Goal: Information Seeking & Learning: Understand process/instructions

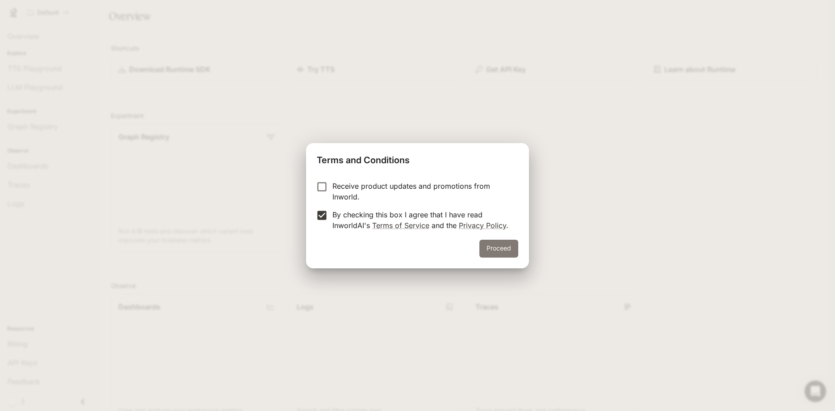
click at [495, 247] on button "Proceed" at bounding box center [498, 248] width 39 height 18
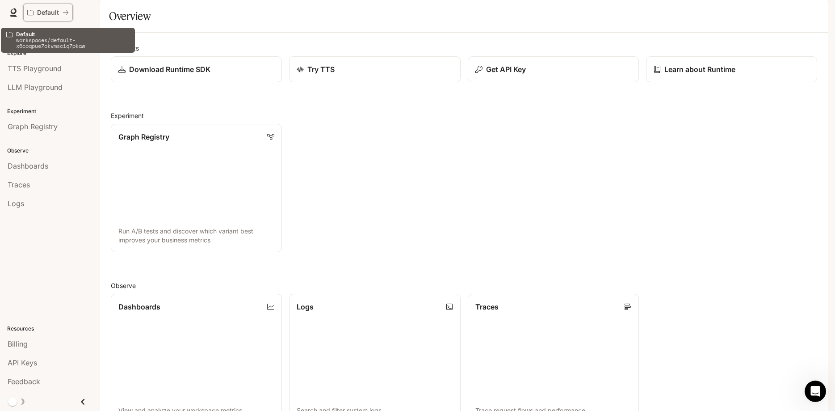
click at [64, 14] on icon "All workspaces" at bounding box center [66, 12] width 6 height 6
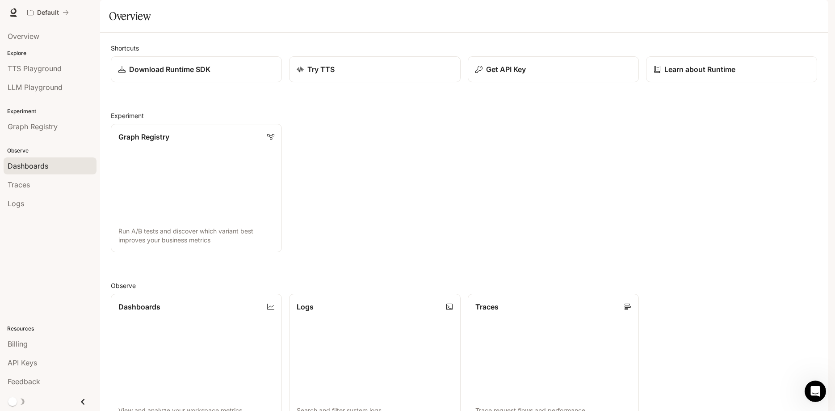
click at [47, 170] on span "Dashboards" at bounding box center [28, 165] width 41 height 11
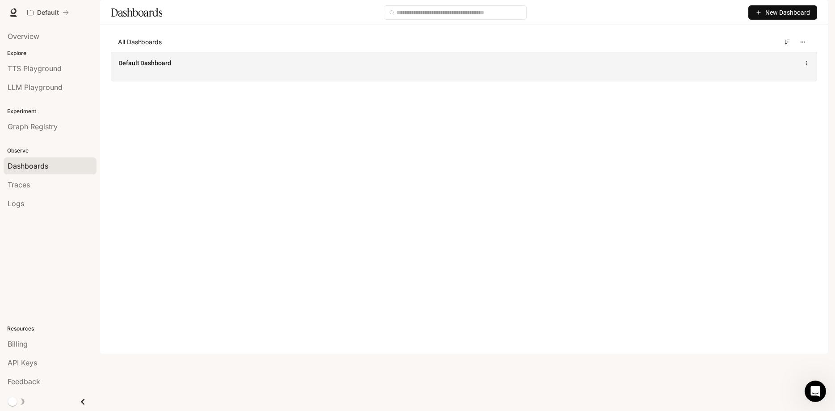
click at [227, 81] on div "Default Dashboard" at bounding box center [464, 66] width 706 height 29
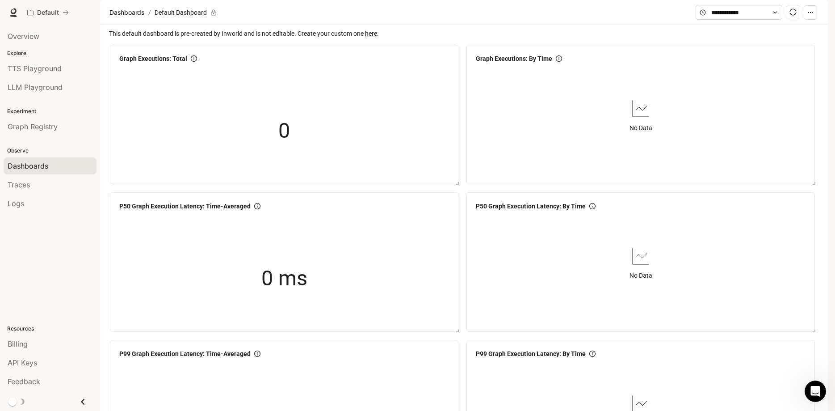
click at [45, 168] on span "Dashboards" at bounding box center [28, 165] width 41 height 11
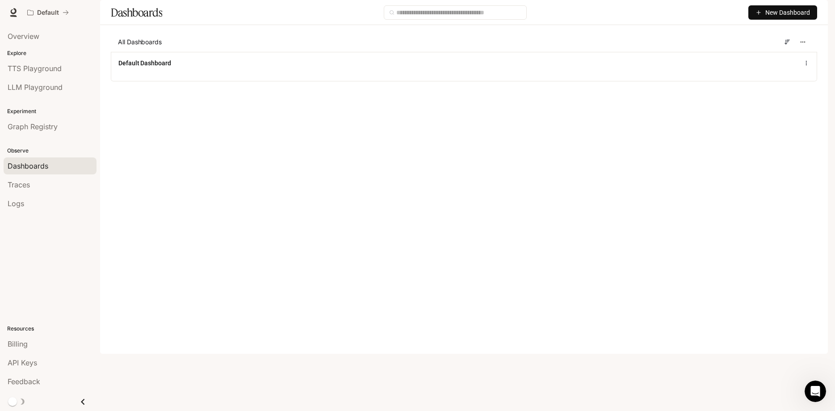
click at [778, 20] on button "New Dashboard" at bounding box center [782, 12] width 69 height 14
click at [758, 55] on div "Create dashboard" at bounding box center [772, 57] width 74 height 10
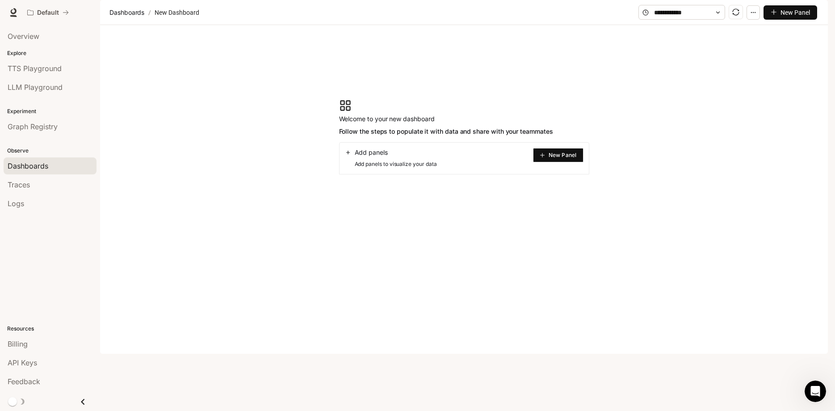
click at [545, 158] on icon "plus" at bounding box center [542, 154] width 5 height 5
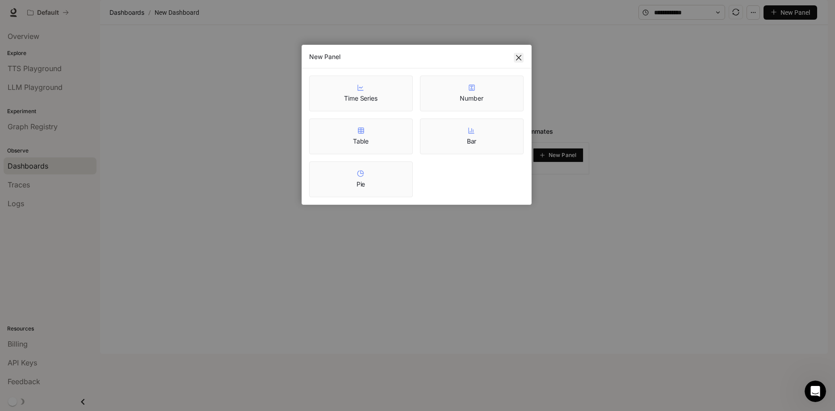
click at [522, 55] on span "Close" at bounding box center [519, 57] width 10 height 7
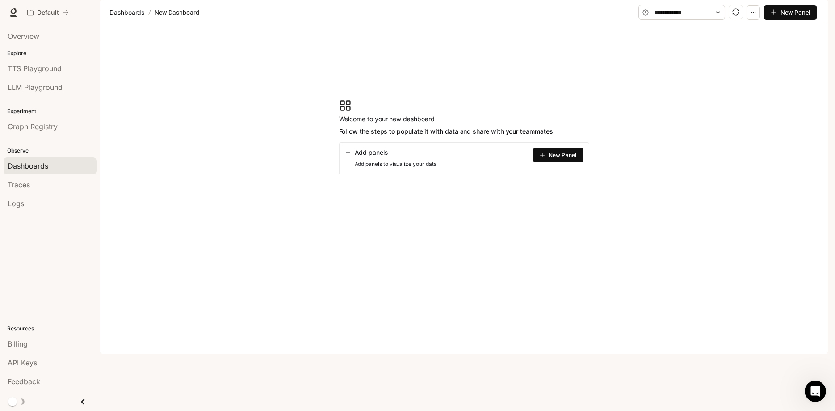
click at [575, 75] on section "Welcome to your new dashboard Follow the steps to populate it with data and sha…" at bounding box center [464, 136] width 728 height 223
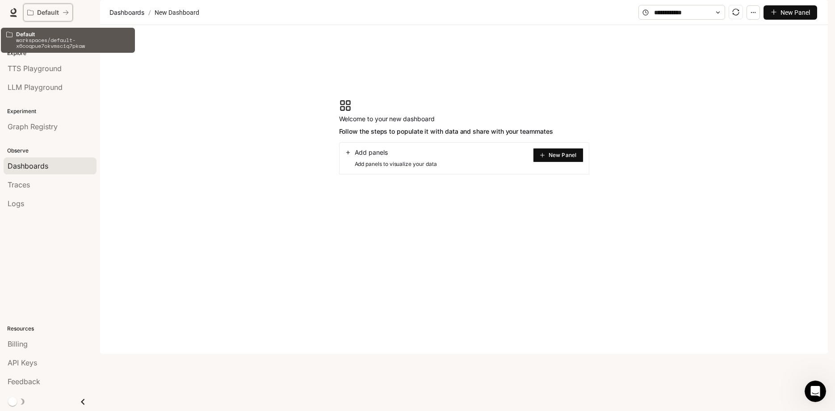
click at [41, 8] on button "Default" at bounding box center [48, 13] width 50 height 18
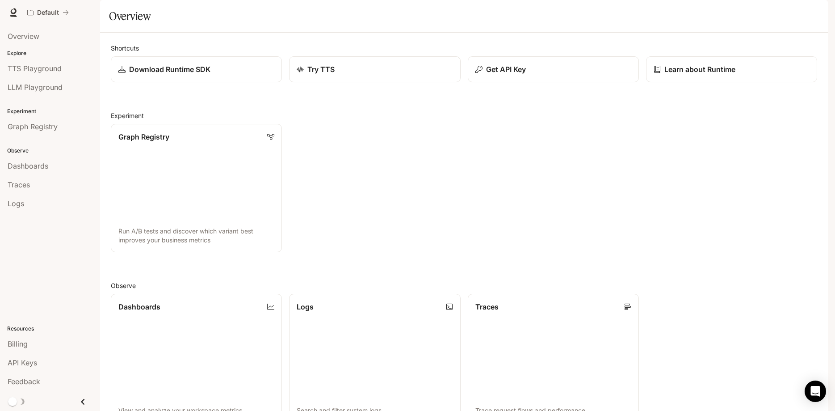
click at [816, 15] on icon "button" at bounding box center [815, 12] width 5 height 5
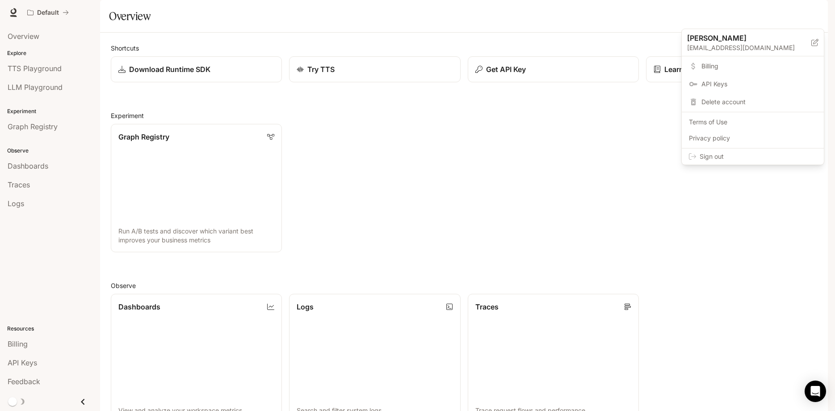
click at [816, 15] on div at bounding box center [417, 205] width 835 height 411
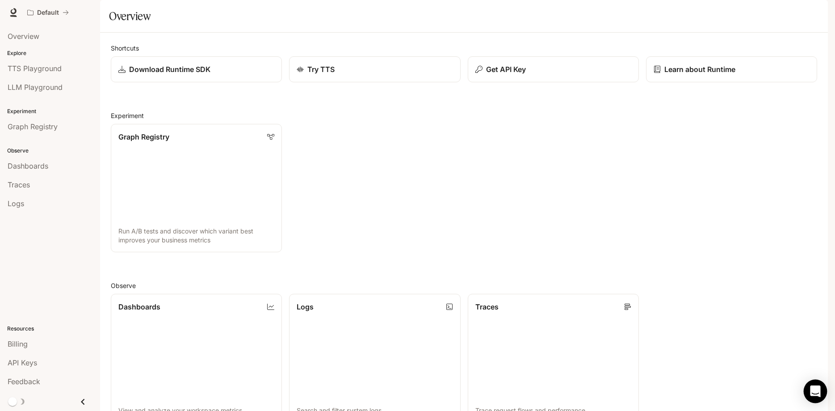
click at [811, 391] on icon "Open Intercom Messenger" at bounding box center [815, 391] width 10 height 12
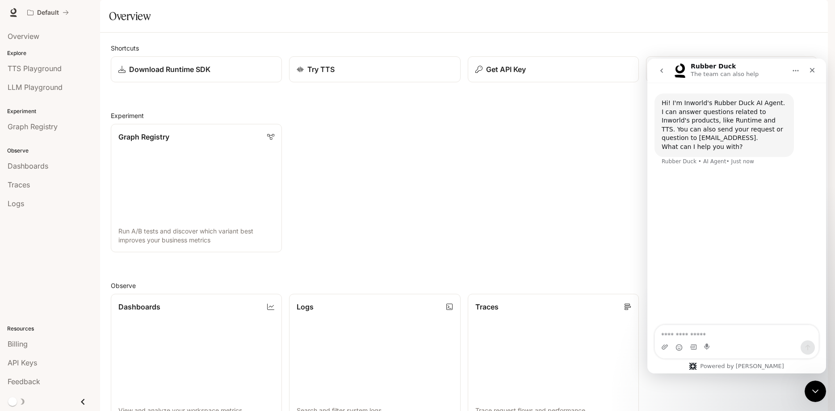
click at [693, 332] on textarea "Ask a question…" at bounding box center [737, 332] width 164 height 15
click at [804, 325] on textarea "**********" at bounding box center [737, 328] width 164 height 24
click at [803, 325] on textarea "**********" at bounding box center [737, 328] width 164 height 24
type textarea "**********"
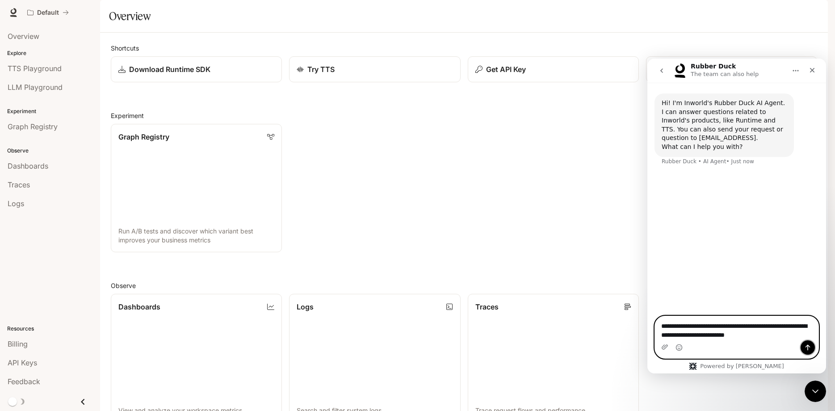
click at [809, 346] on icon "Send a message…" at bounding box center [808, 347] width 5 height 6
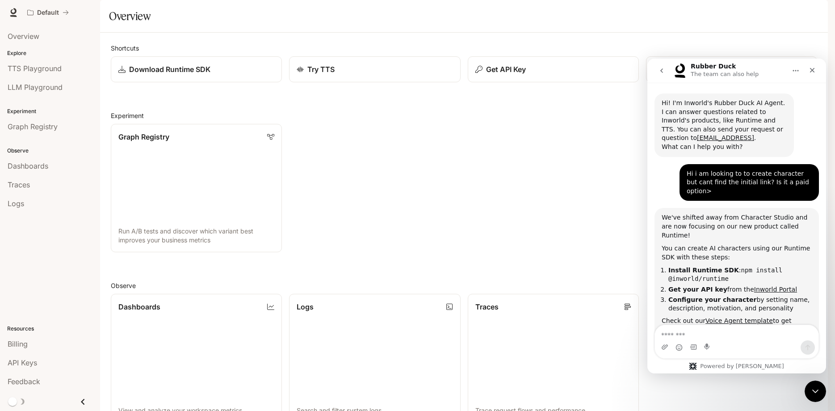
click at [706, 266] on b "Install Runtime SDK" at bounding box center [703, 269] width 71 height 7
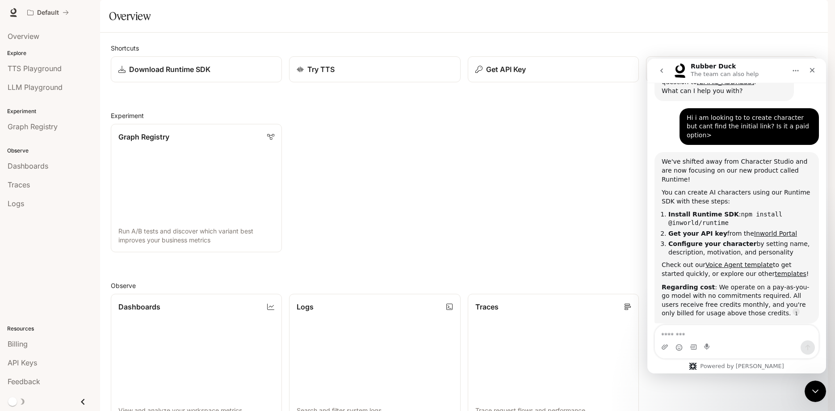
scroll to position [29, 0]
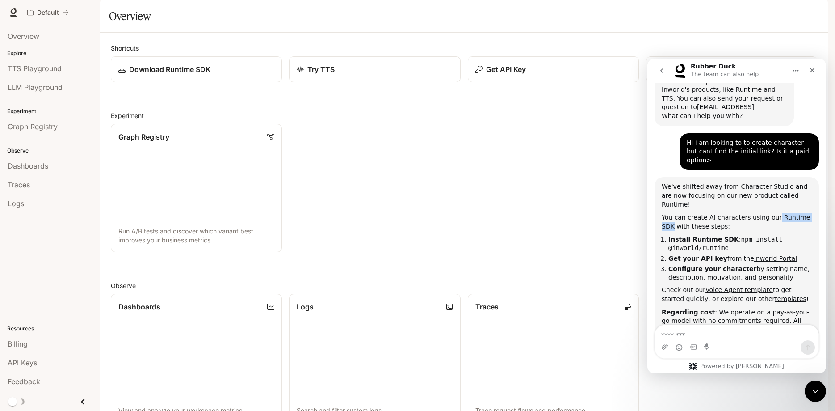
drag, startPoint x: 767, startPoint y: 202, endPoint x: 805, endPoint y: 202, distance: 38.0
click at [805, 213] on div "You can create AI characters using our Runtime SDK with these steps:" at bounding box center [737, 221] width 150 height 17
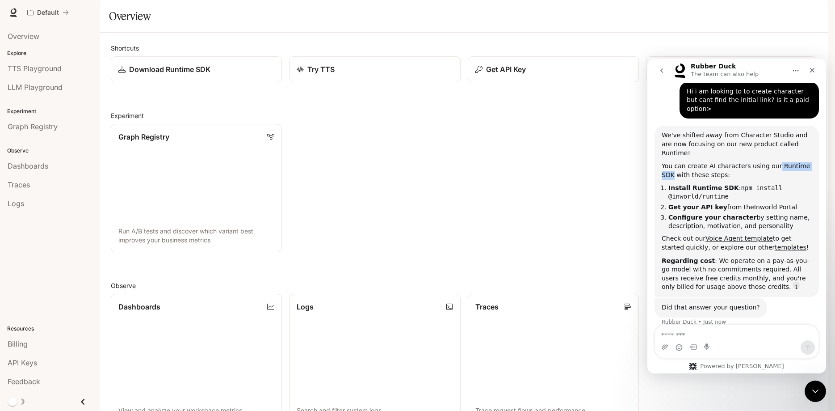
scroll to position [84, 0]
copy div "Runtime SDK"
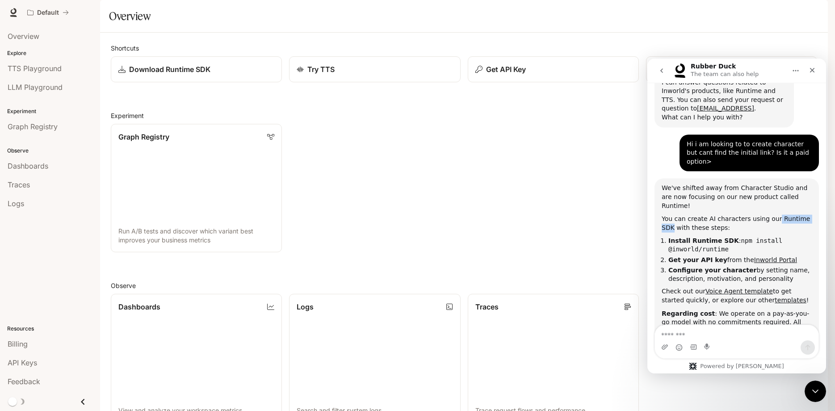
scroll to position [0, 0]
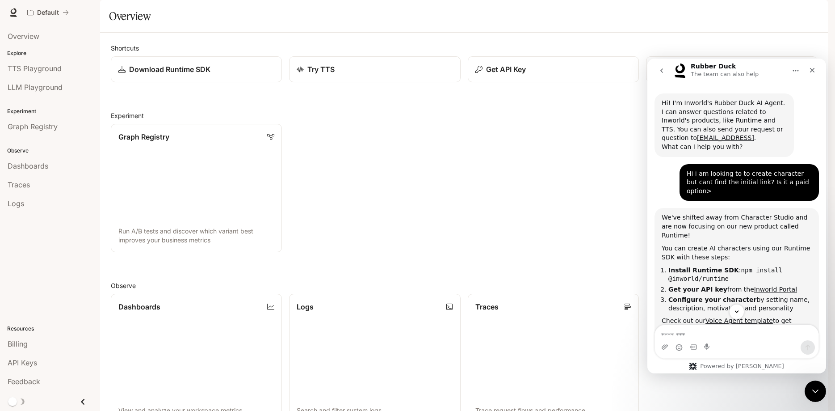
click at [702, 266] on b "Install Runtime SDK" at bounding box center [703, 269] width 71 height 7
drag, startPoint x: 668, startPoint y: 252, endPoint x: 692, endPoint y: 253, distance: 24.1
click at [690, 266] on li "Install Runtime SDK : npm install @inworld/runtime" at bounding box center [739, 274] width 143 height 17
drag, startPoint x: 723, startPoint y: 253, endPoint x: 668, endPoint y: 255, distance: 55.0
click at [668, 266] on b "Install Runtime SDK" at bounding box center [703, 269] width 71 height 7
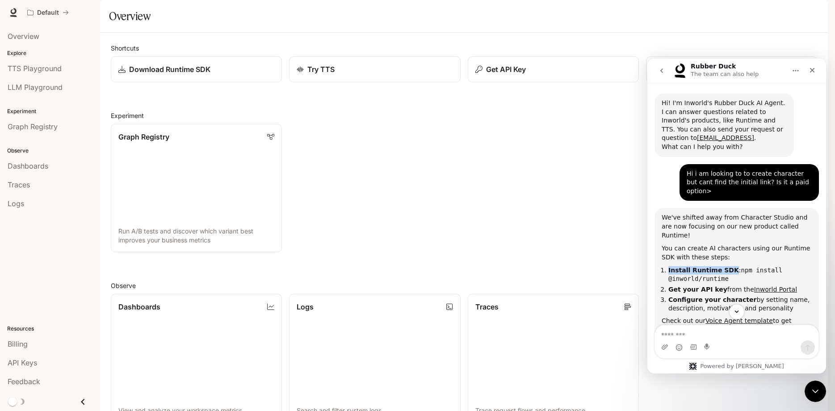
copy b "Install Runtime SDK"
click at [757, 266] on li "Install Runtime SDK : npm install @inworld/runtime" at bounding box center [739, 274] width 143 height 17
drag, startPoint x: 708, startPoint y: 264, endPoint x: 727, endPoint y: 252, distance: 21.9
click at [727, 266] on li "Install Runtime SDK : npm install @inworld/runtime" at bounding box center [739, 274] width 143 height 17
copy li "npm install @inworld/runtime"
